Goal: Find specific page/section: Locate a particular part of the current website

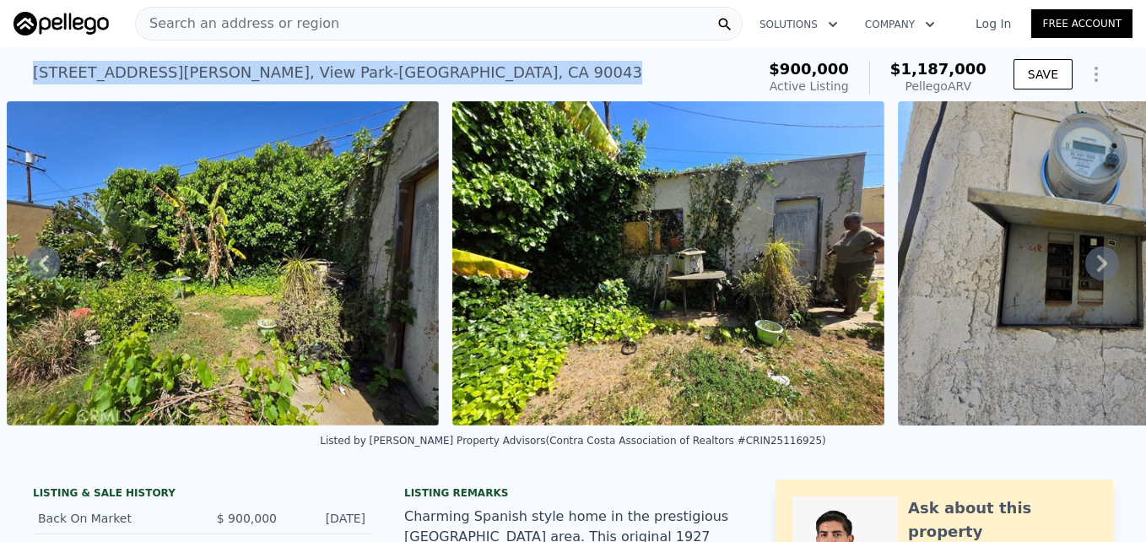
drag, startPoint x: 26, startPoint y: 72, endPoint x: 407, endPoint y: 73, distance: 380.6
click at [407, 73] on div "[STREET_ADDRESS][PERSON_NAME] Active at $900k (~ARV $1.187m )" at bounding box center [391, 77] width 716 height 47
drag, startPoint x: 407, startPoint y: 73, endPoint x: 382, endPoint y: 72, distance: 24.5
copy div "[STREET_ADDRESS][PERSON_NAME]"
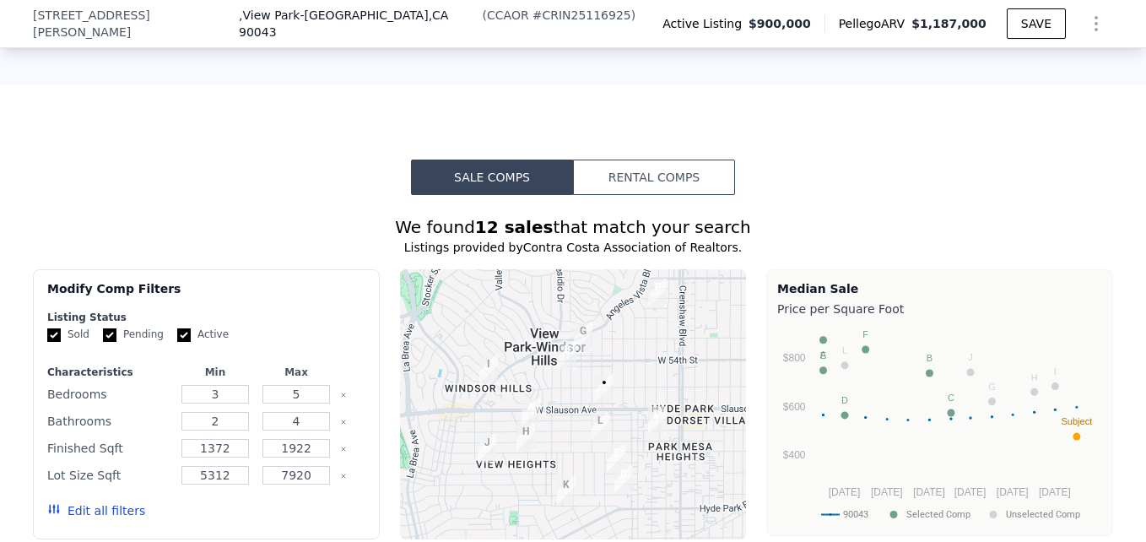
scroll to position [1398, 0]
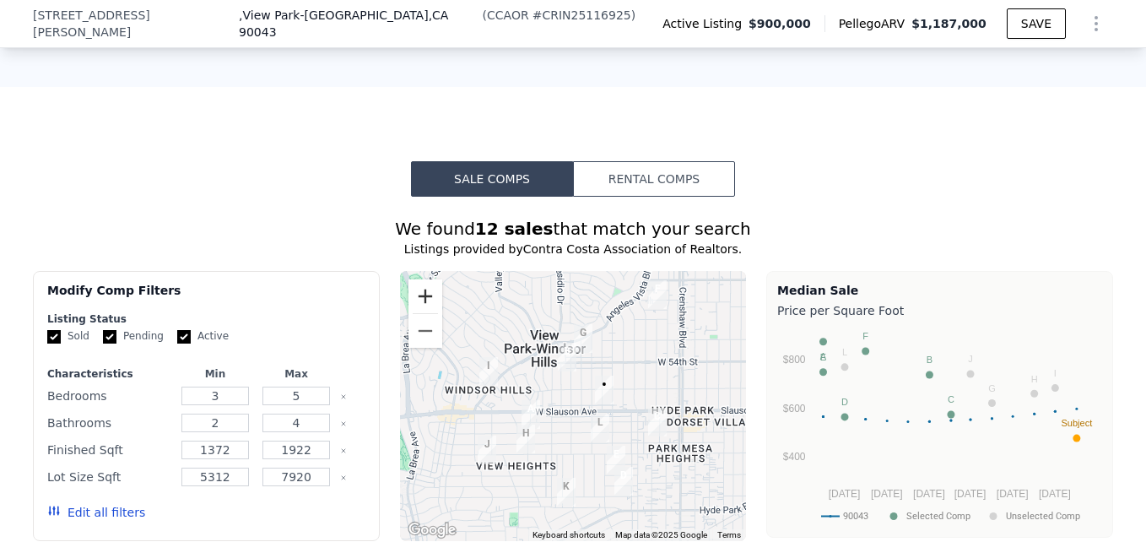
click at [419, 279] on button "Zoom in" at bounding box center [425, 296] width 34 height 34
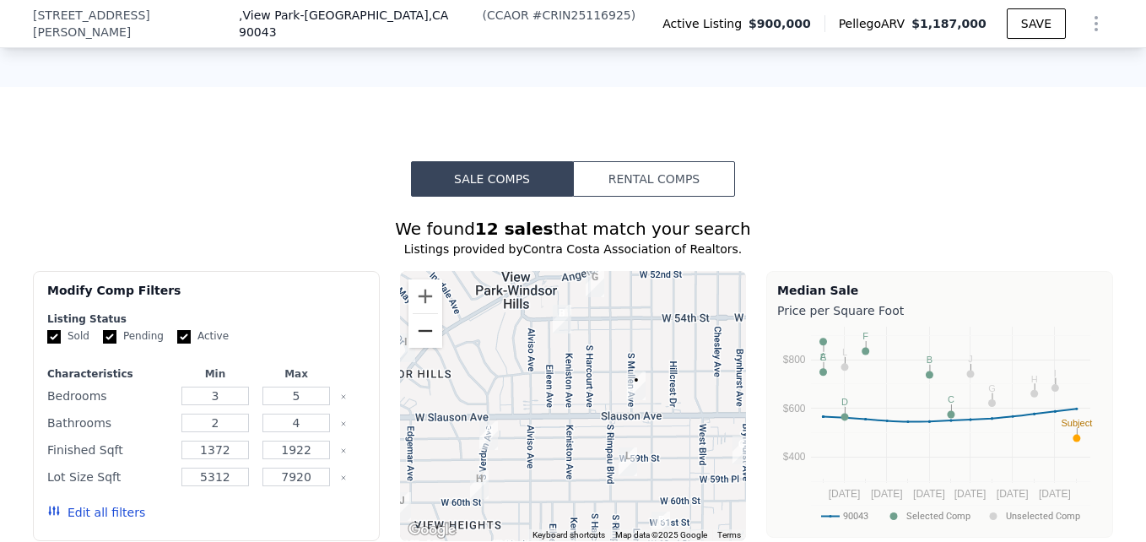
click at [423, 314] on button "Zoom out" at bounding box center [425, 331] width 34 height 34
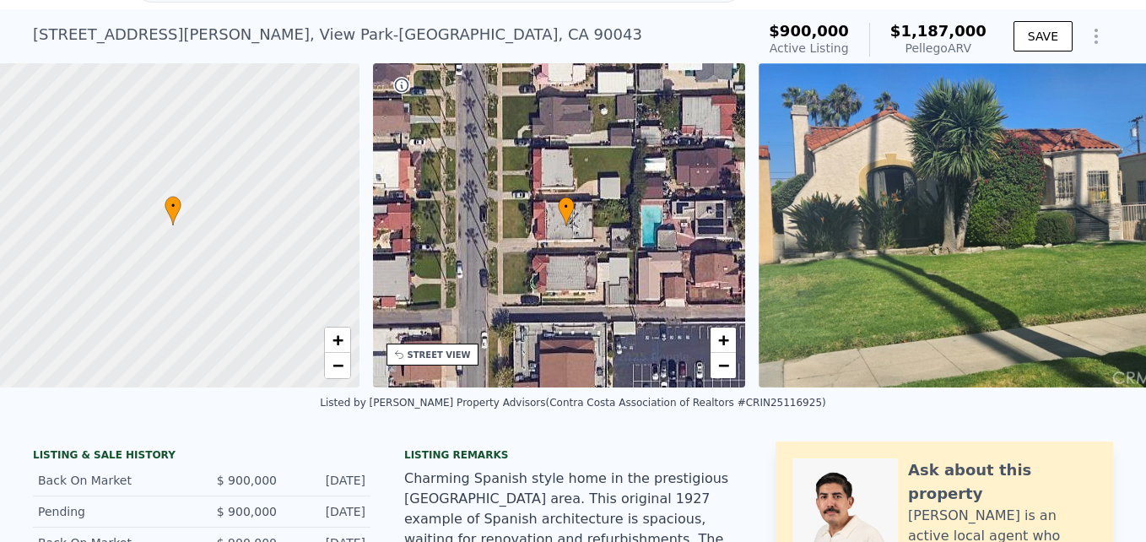
scroll to position [0, 7]
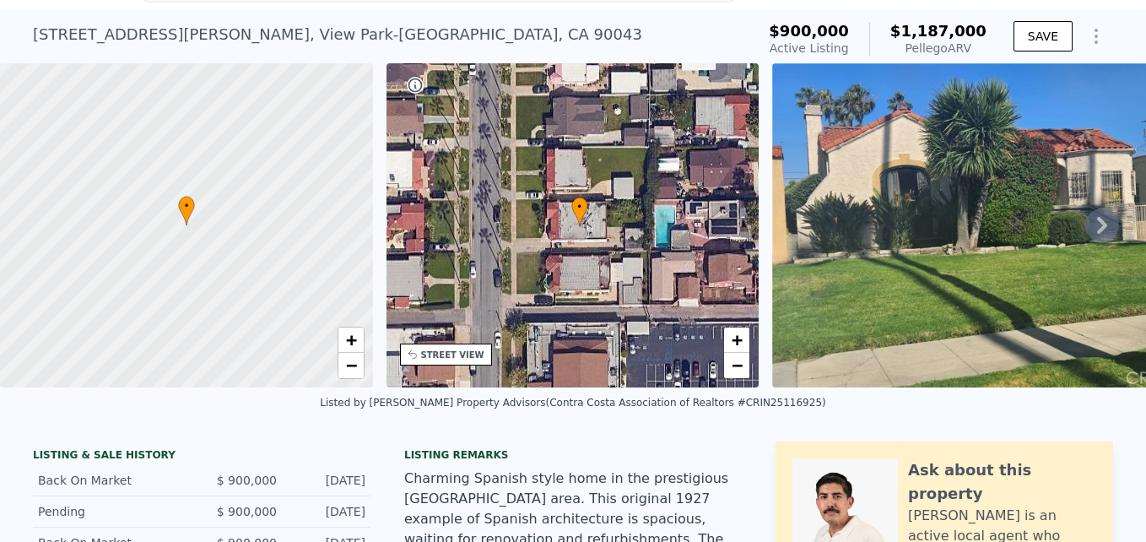
click at [722, 369] on div "• + −" at bounding box center [573, 225] width 373 height 324
click at [733, 373] on span "−" at bounding box center [737, 364] width 11 height 21
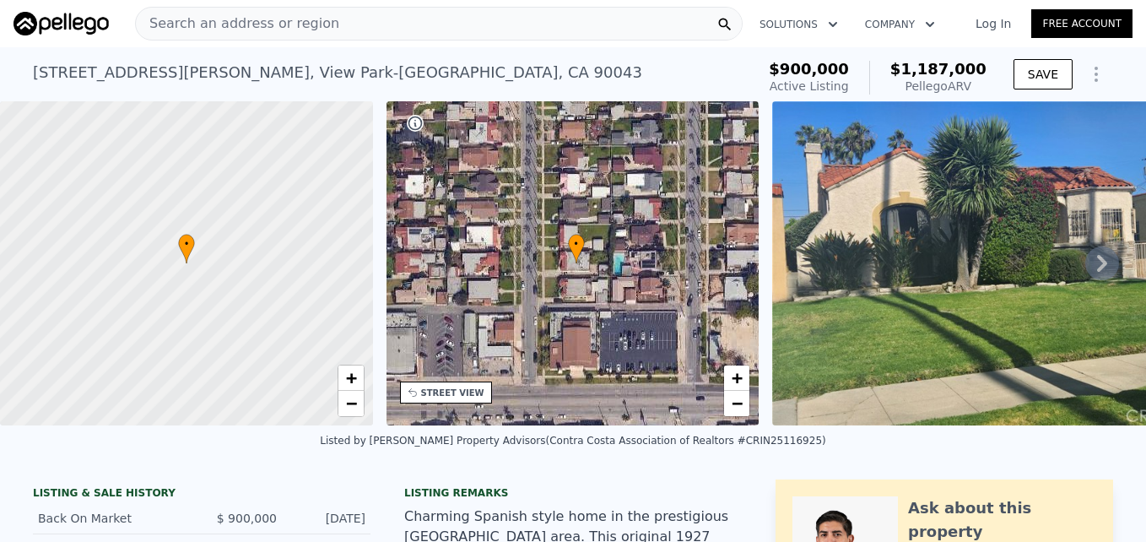
drag, startPoint x: 585, startPoint y: 292, endPoint x: 629, endPoint y: 366, distance: 86.3
drag, startPoint x: 629, startPoint y: 366, endPoint x: 544, endPoint y: 468, distance: 131.8
click at [544, 466] on div "Listed by [PERSON_NAME] Property Advisors (Contra Costa Association of Realtors…" at bounding box center [573, 445] width 1146 height 41
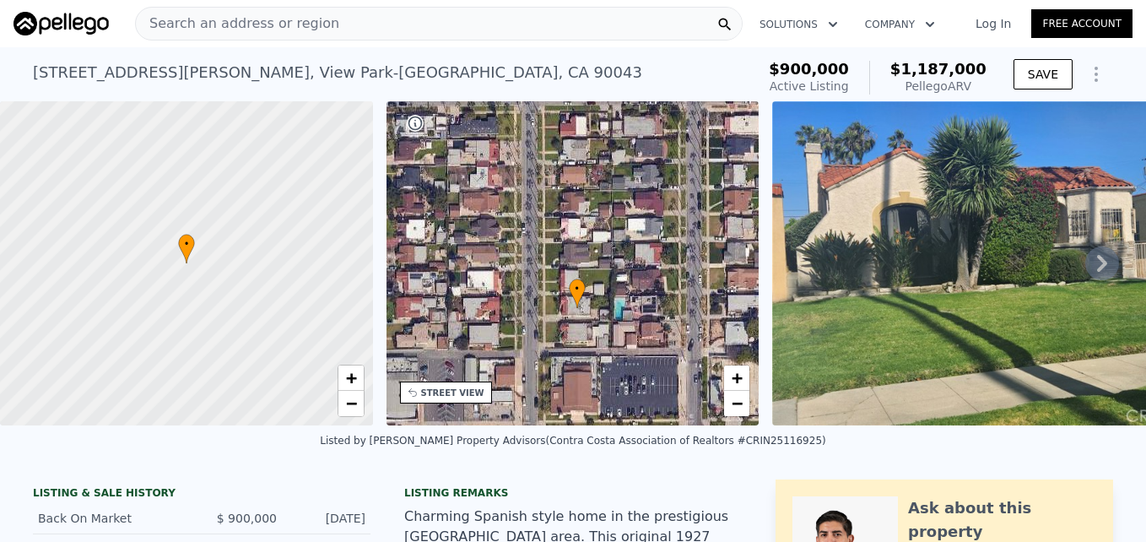
drag, startPoint x: 532, startPoint y: 315, endPoint x: 533, endPoint y: 362, distance: 47.3
click at [533, 362] on div "• + −" at bounding box center [573, 263] width 373 height 324
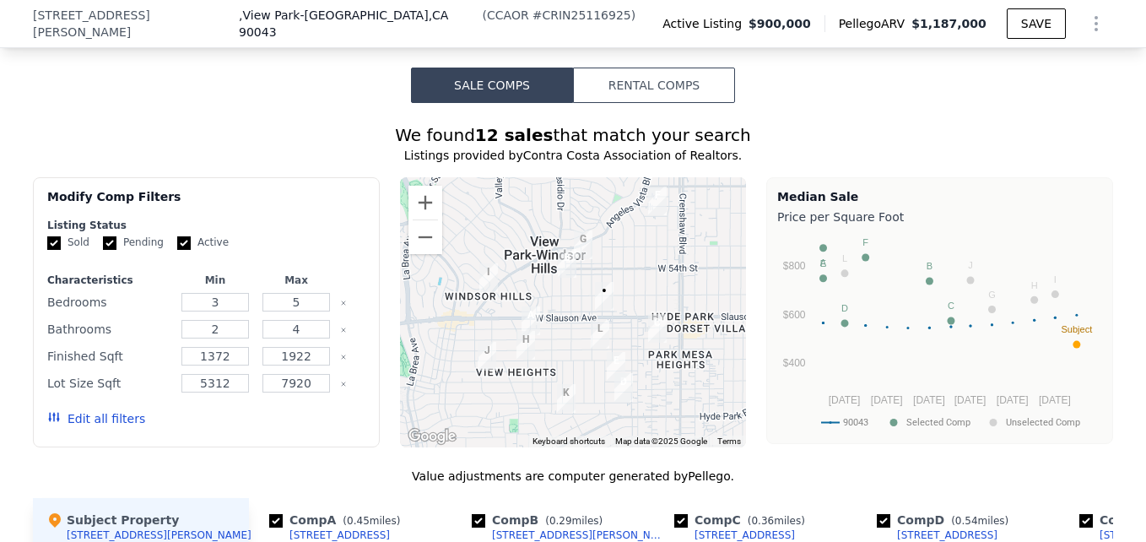
scroll to position [1490, 0]
click at [415, 187] on button "Zoom in" at bounding box center [425, 204] width 34 height 34
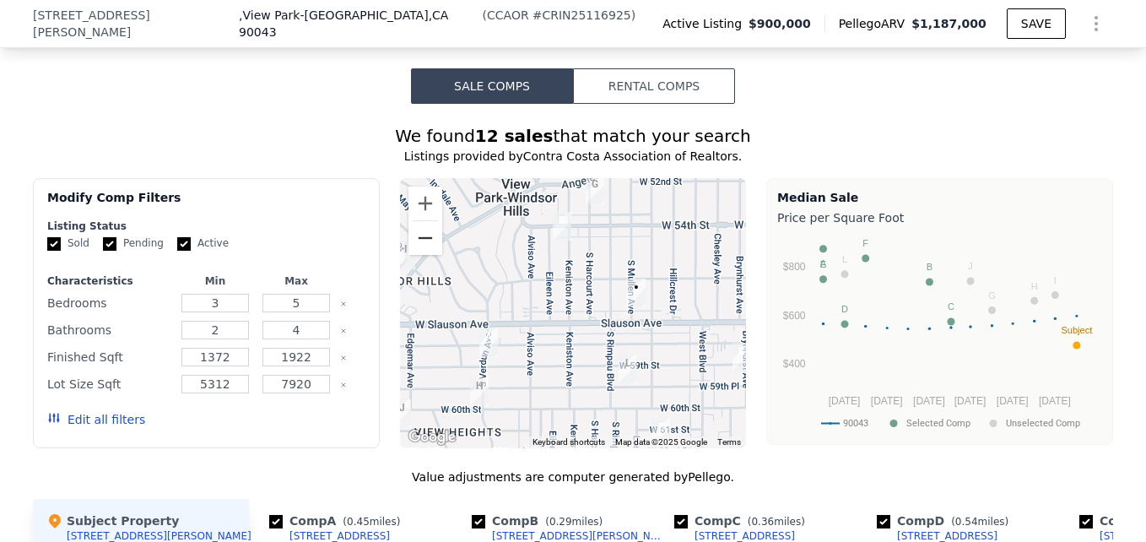
click at [413, 221] on button "Zoom out" at bounding box center [425, 238] width 34 height 34
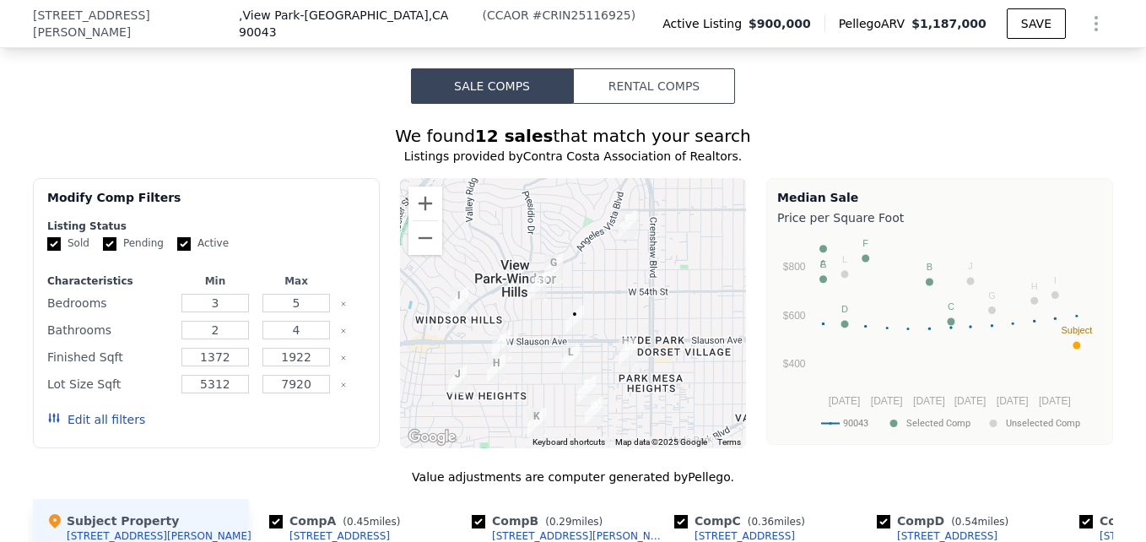
drag, startPoint x: 609, startPoint y: 227, endPoint x: 575, endPoint y: 252, distance: 42.9
click at [575, 252] on div at bounding box center [573, 313] width 347 height 270
click at [437, 178] on div at bounding box center [573, 313] width 347 height 270
click at [413, 187] on button "Zoom in" at bounding box center [425, 204] width 34 height 34
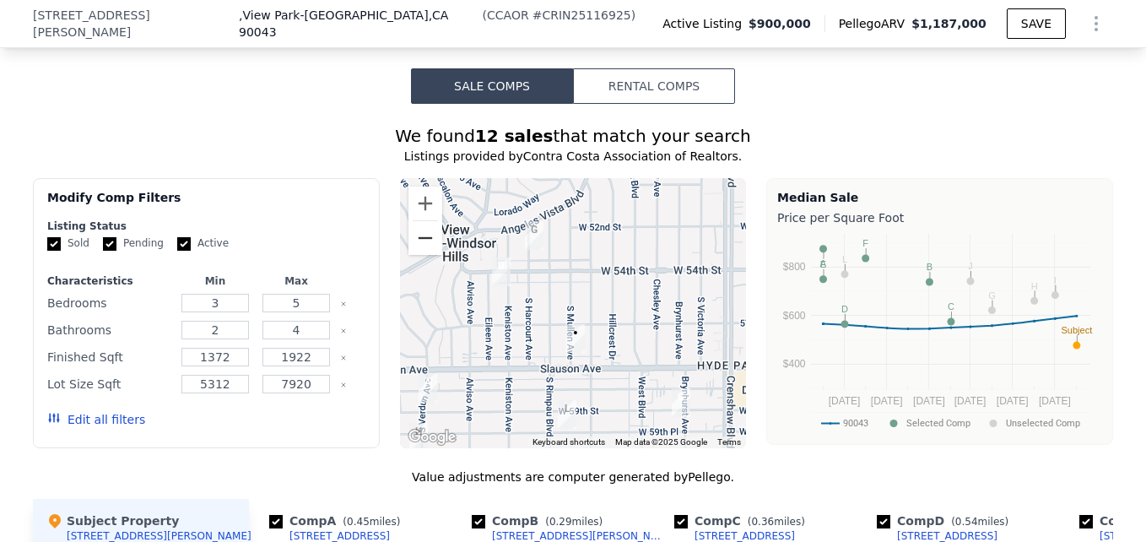
click at [419, 221] on button "Zoom out" at bounding box center [425, 238] width 34 height 34
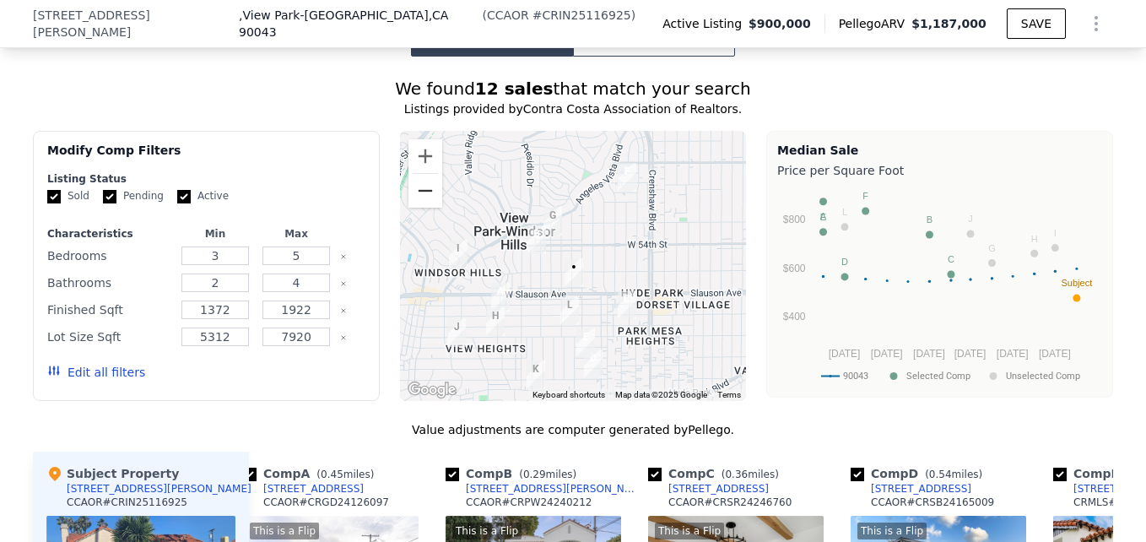
scroll to position [1492, 0]
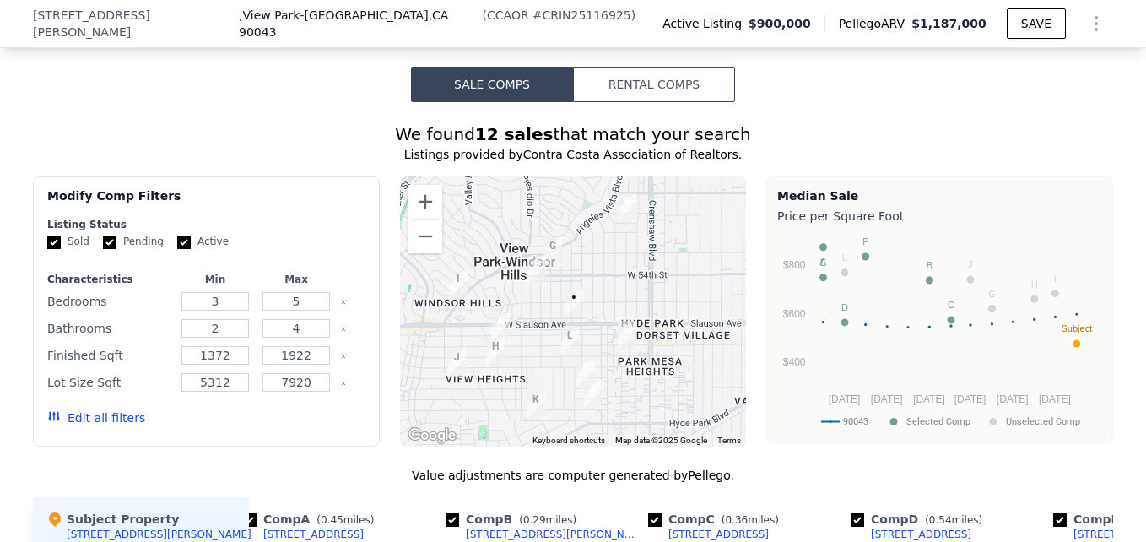
drag, startPoint x: 595, startPoint y: 333, endPoint x: 595, endPoint y: 315, distance: 18.6
click at [595, 315] on div at bounding box center [573, 311] width 347 height 270
click at [412, 219] on button "Zoom out" at bounding box center [425, 236] width 34 height 34
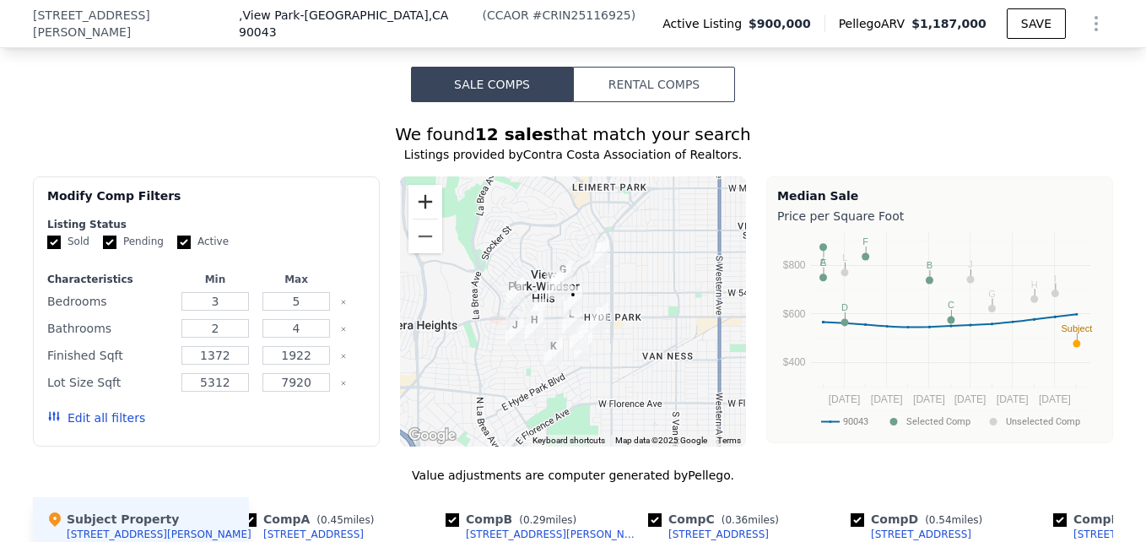
click at [417, 185] on button "Zoom in" at bounding box center [425, 202] width 34 height 34
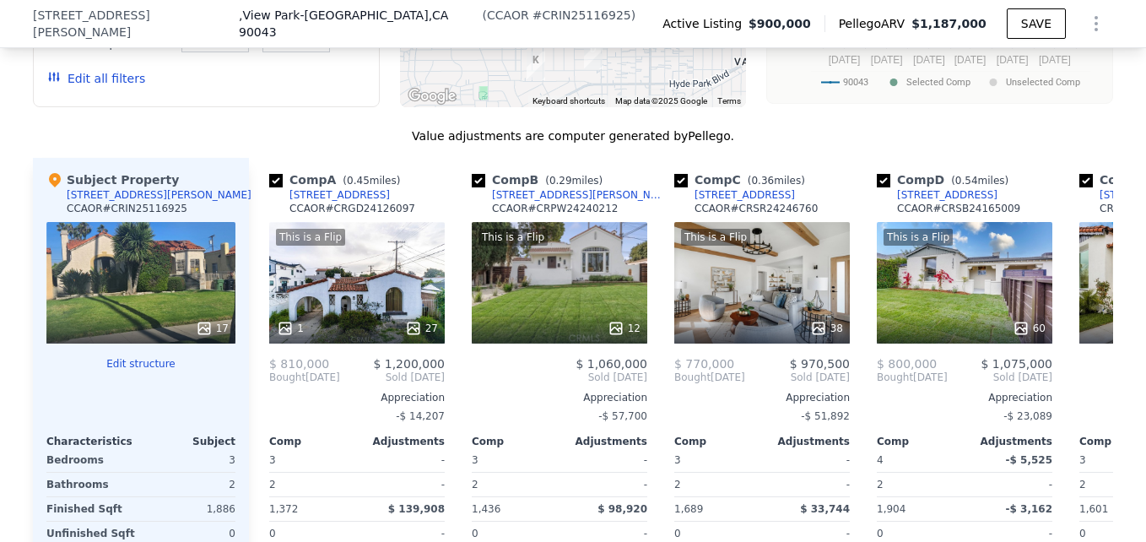
scroll to position [0, 2]
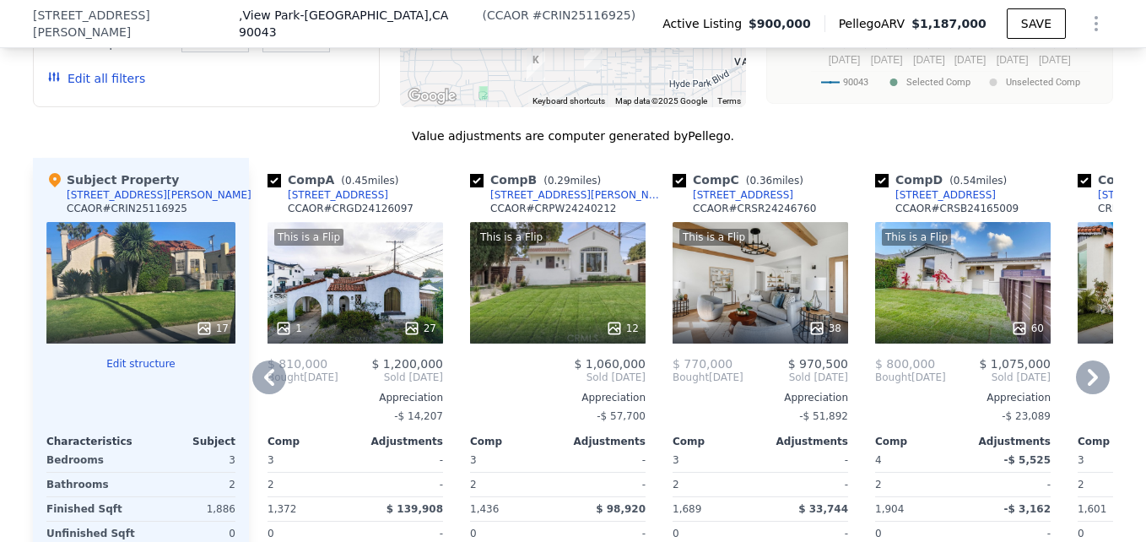
click at [581, 222] on div "This is a Flip 12" at bounding box center [558, 283] width 176 height 122
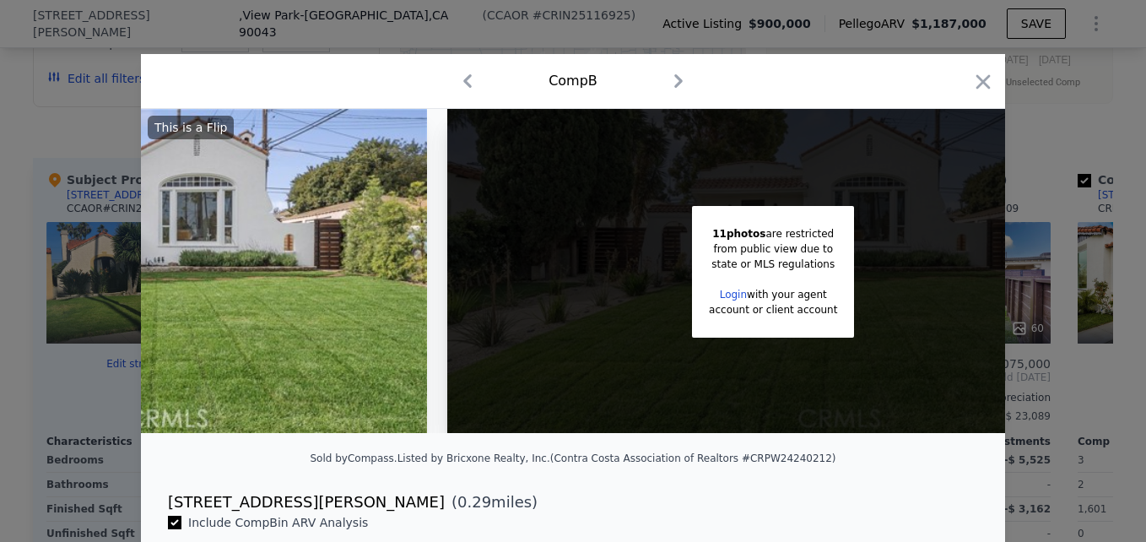
scroll to position [0, 467]
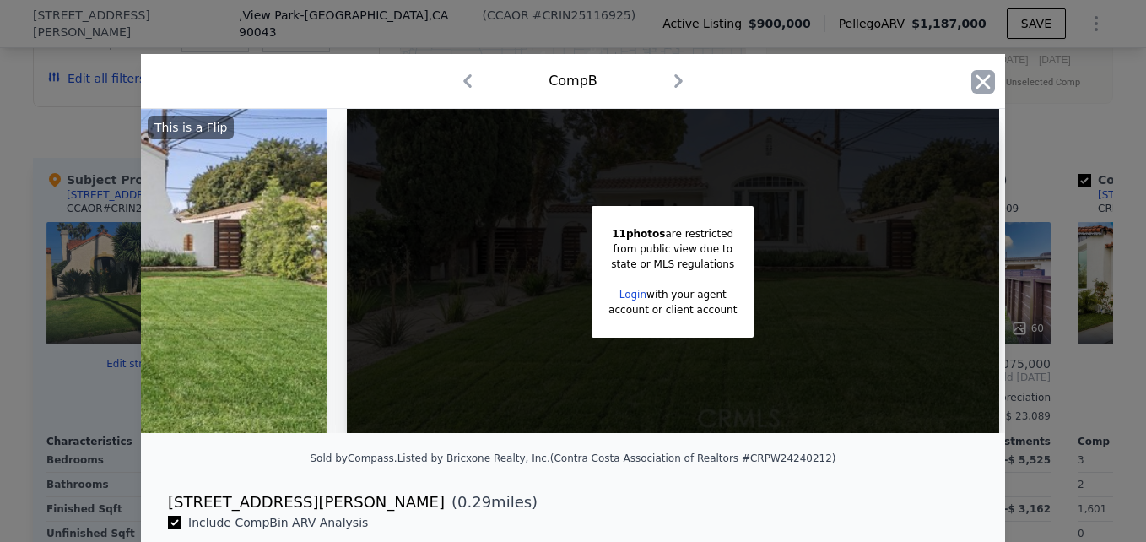
click at [975, 77] on icon "button" at bounding box center [983, 82] width 24 height 24
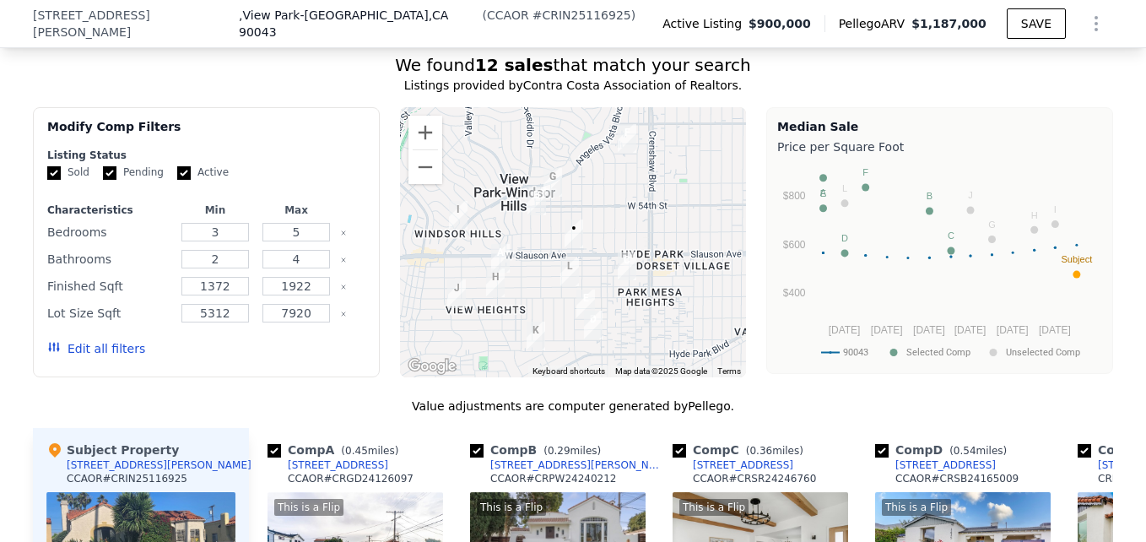
scroll to position [1561, 0]
click at [421, 151] on button "Zoom out" at bounding box center [425, 168] width 34 height 34
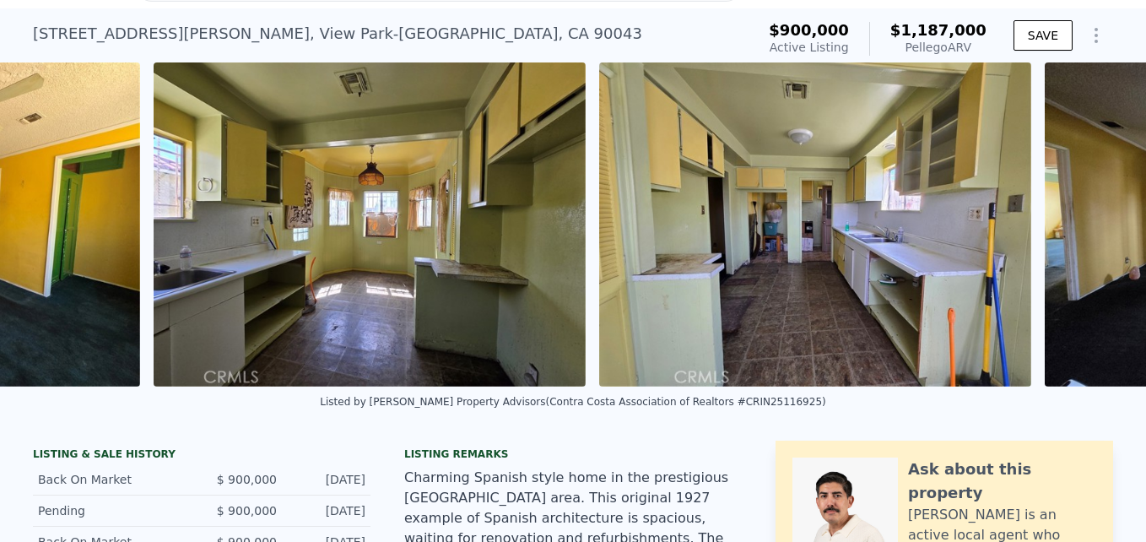
scroll to position [0, 4159]
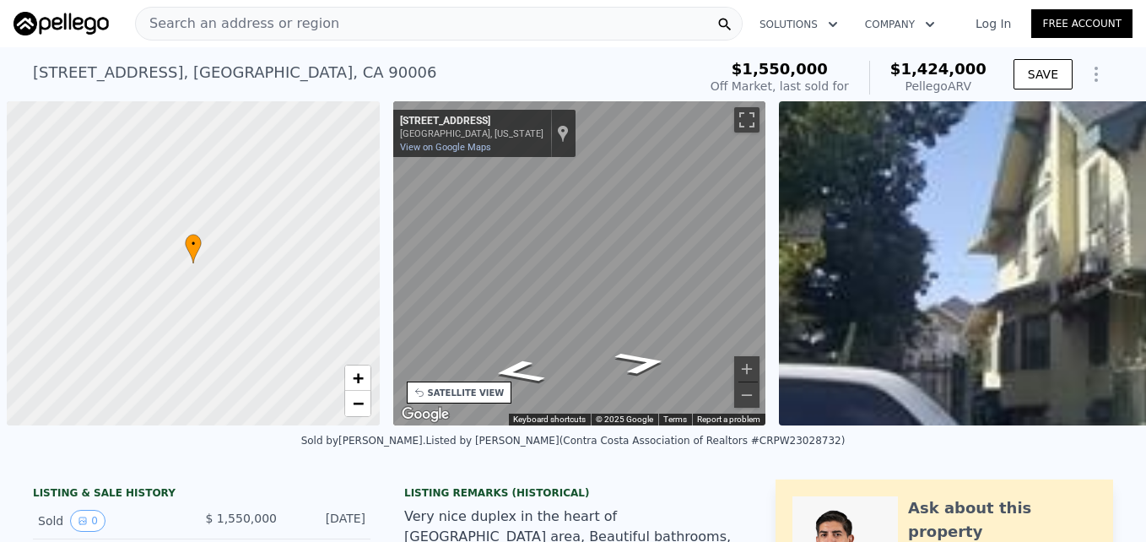
scroll to position [0, 739]
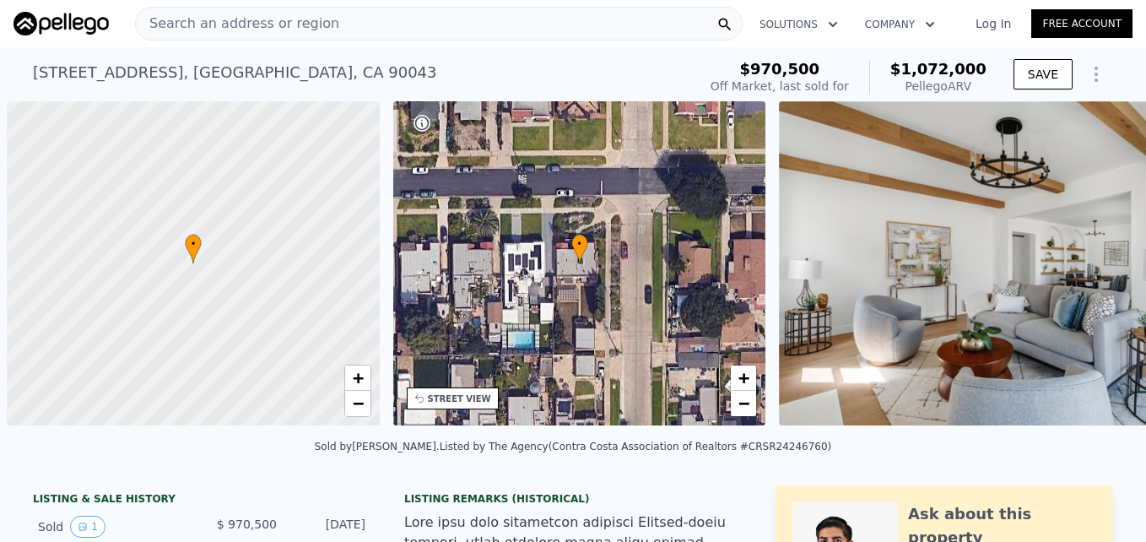
scroll to position [0, 7]
